Goal: Task Accomplishment & Management: Use online tool/utility

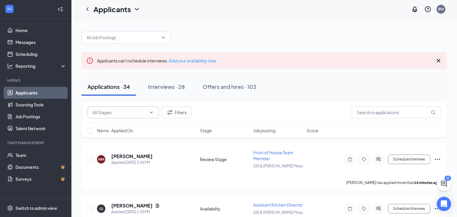
click at [109, 111] on input "text" at bounding box center [120, 112] width 54 height 7
click at [101, 140] on div "Review Stage (7)" at bounding box center [108, 139] width 32 height 7
type input "Review Stage (7)"
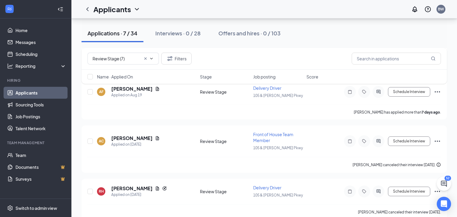
scroll to position [275, 0]
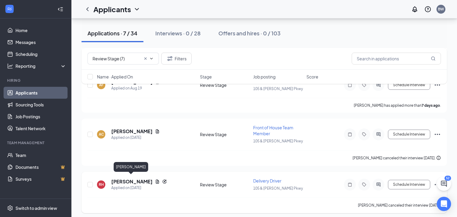
click at [135, 179] on h5 "[PERSON_NAME]" at bounding box center [131, 182] width 41 height 7
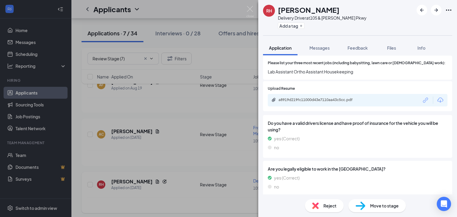
scroll to position [281, 0]
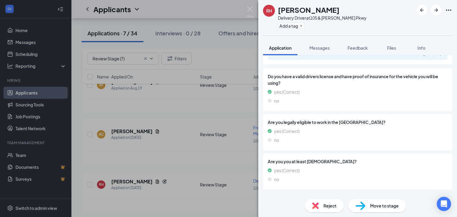
click at [325, 209] on div "Reject" at bounding box center [324, 205] width 39 height 13
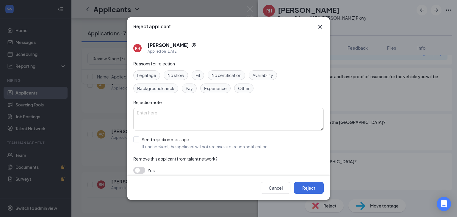
click at [199, 78] on span "Fit" at bounding box center [197, 75] width 5 height 7
click at [135, 140] on input "Send rejection message If unchecked, the applicant will not receive a rejection…" at bounding box center [200, 143] width 135 height 13
checkbox input "true"
click at [302, 187] on button "Reject" at bounding box center [309, 188] width 30 height 12
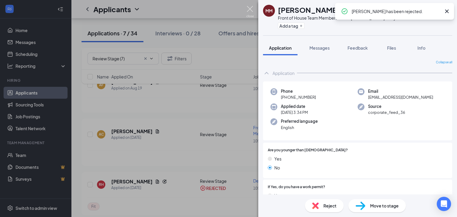
click at [252, 12] on img at bounding box center [249, 12] width 7 height 12
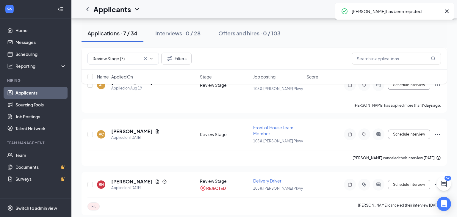
scroll to position [228, 0]
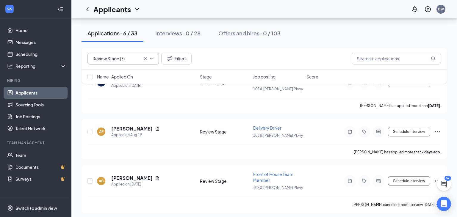
click at [120, 62] on span "Review Stage (7)" at bounding box center [122, 59] width 71 height 12
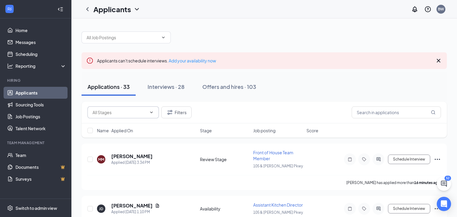
click at [134, 112] on input "text" at bounding box center [120, 112] width 54 height 7
click at [127, 140] on div "Review Stage (6)" at bounding box center [123, 139] width 62 height 7
type input "Review Stage (6)"
